Goal: Task Accomplishment & Management: Use online tool/utility

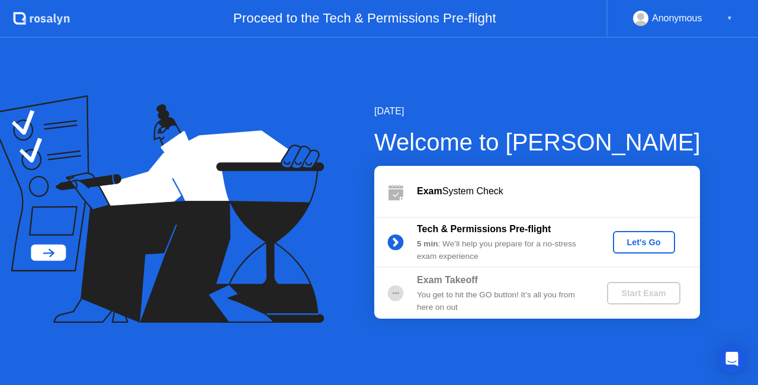
click at [644, 234] on button "Let's Go" at bounding box center [644, 242] width 62 height 22
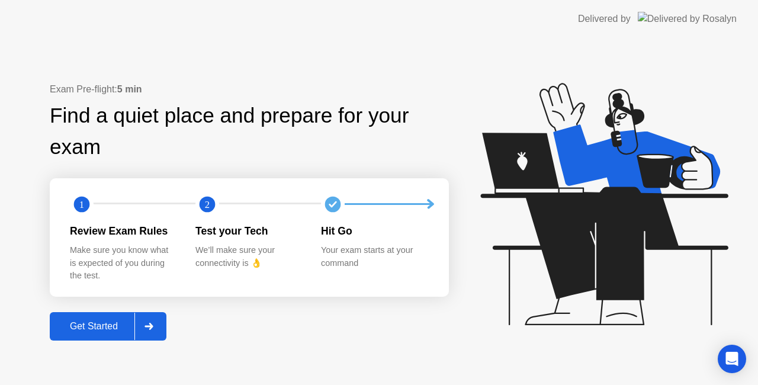
click at [121, 321] on div "Get Started" at bounding box center [93, 326] width 81 height 11
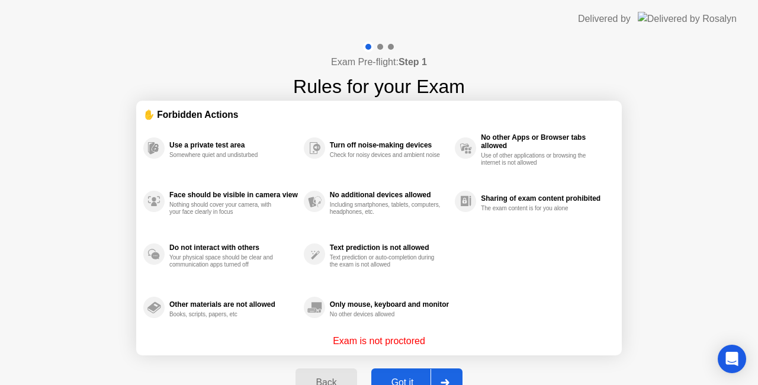
click at [392, 379] on div "Got it" at bounding box center [403, 382] width 56 height 11
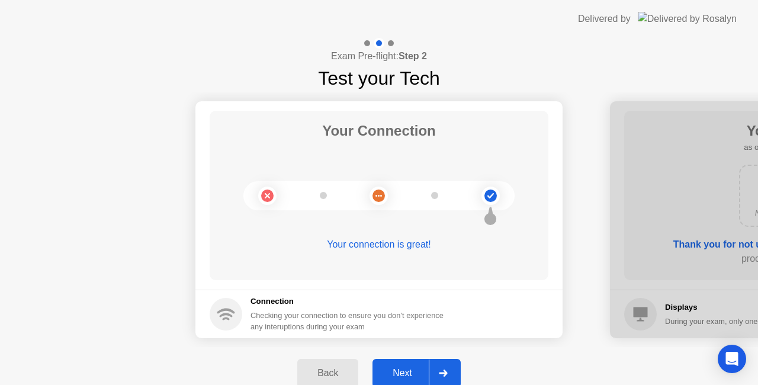
click at [393, 361] on button "Next" at bounding box center [416, 373] width 88 height 28
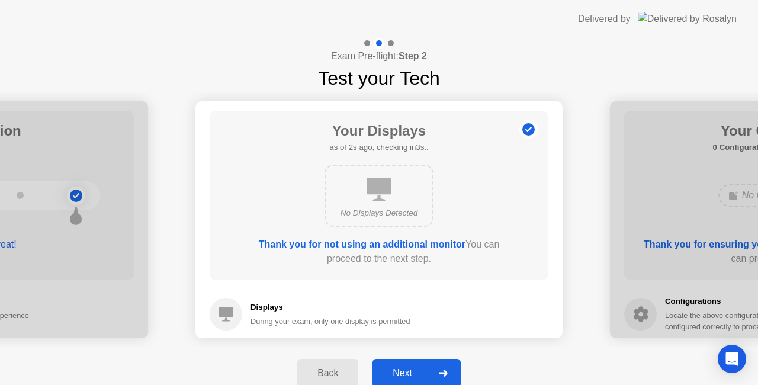
click at [392, 374] on div "Next" at bounding box center [402, 373] width 53 height 11
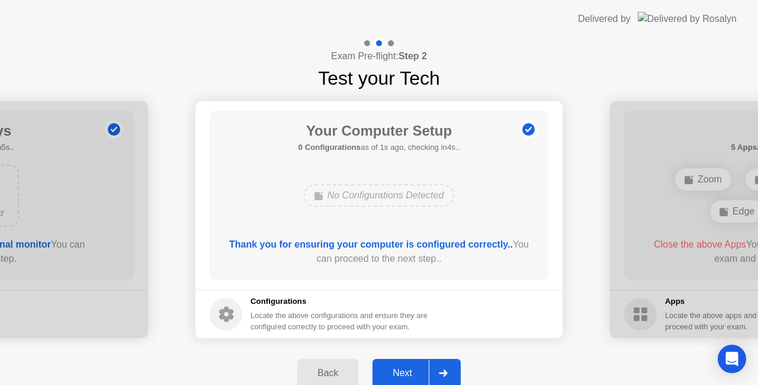
click at [391, 372] on div "Next" at bounding box center [402, 373] width 53 height 11
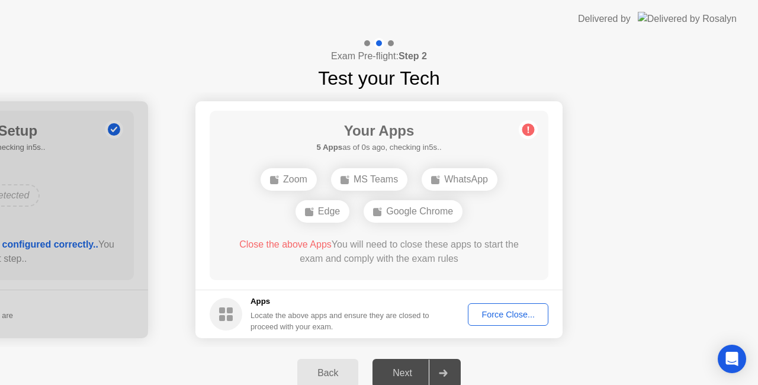
click at [497, 319] on div "Force Close..." at bounding box center [508, 314] width 72 height 9
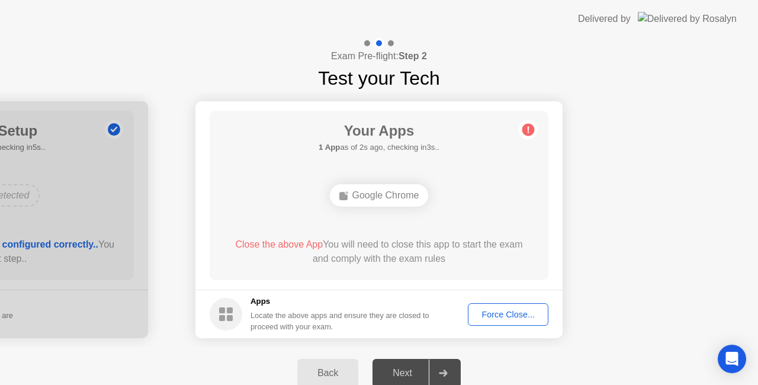
click at [516, 317] on div "Force Close..." at bounding box center [508, 314] width 72 height 9
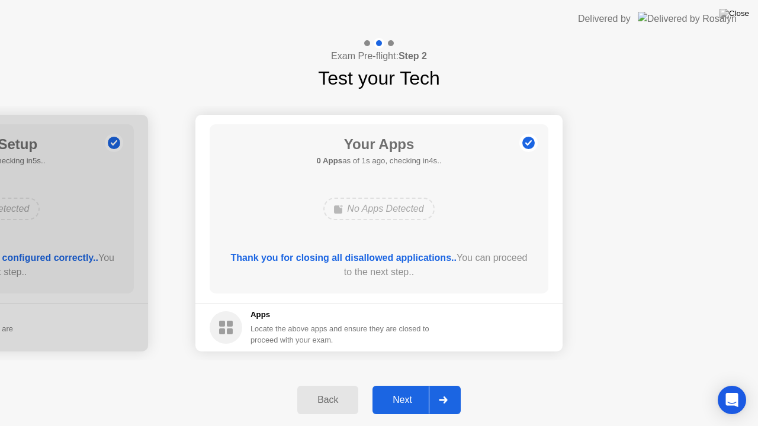
click at [399, 384] on button "Next" at bounding box center [416, 400] width 88 height 28
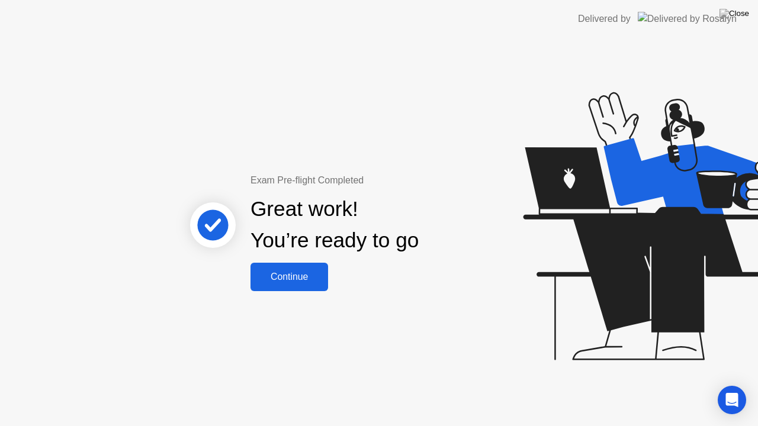
click at [274, 267] on button "Continue" at bounding box center [289, 277] width 78 height 28
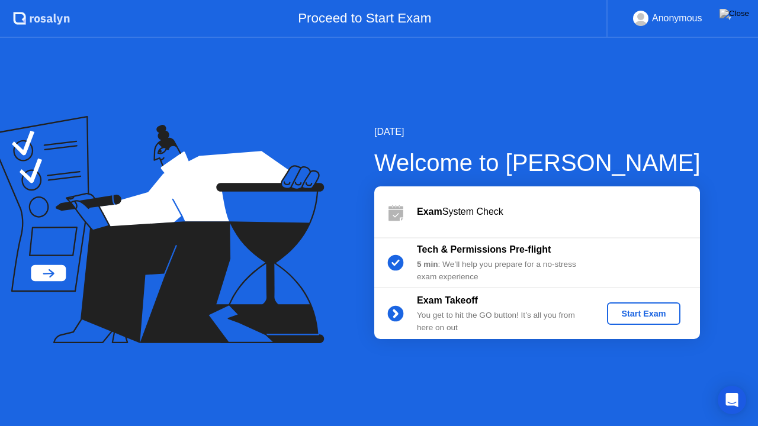
click at [635, 311] on div "Start Exam" at bounding box center [643, 313] width 63 height 9
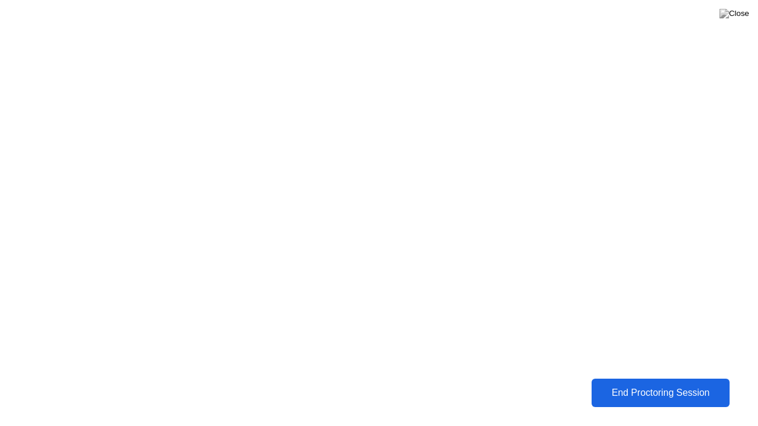
click at [595, 384] on div "End Proctoring Session" at bounding box center [660, 393] width 131 height 11
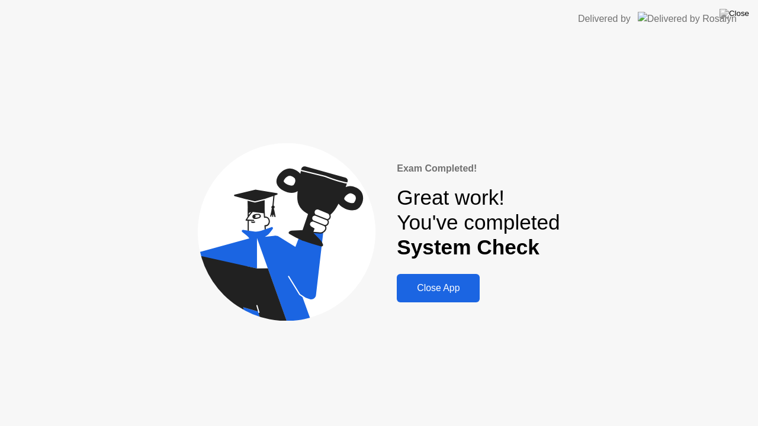
click at [440, 291] on div "Close App" at bounding box center [438, 288] width 76 height 11
